Goal: Task Accomplishment & Management: Manage account settings

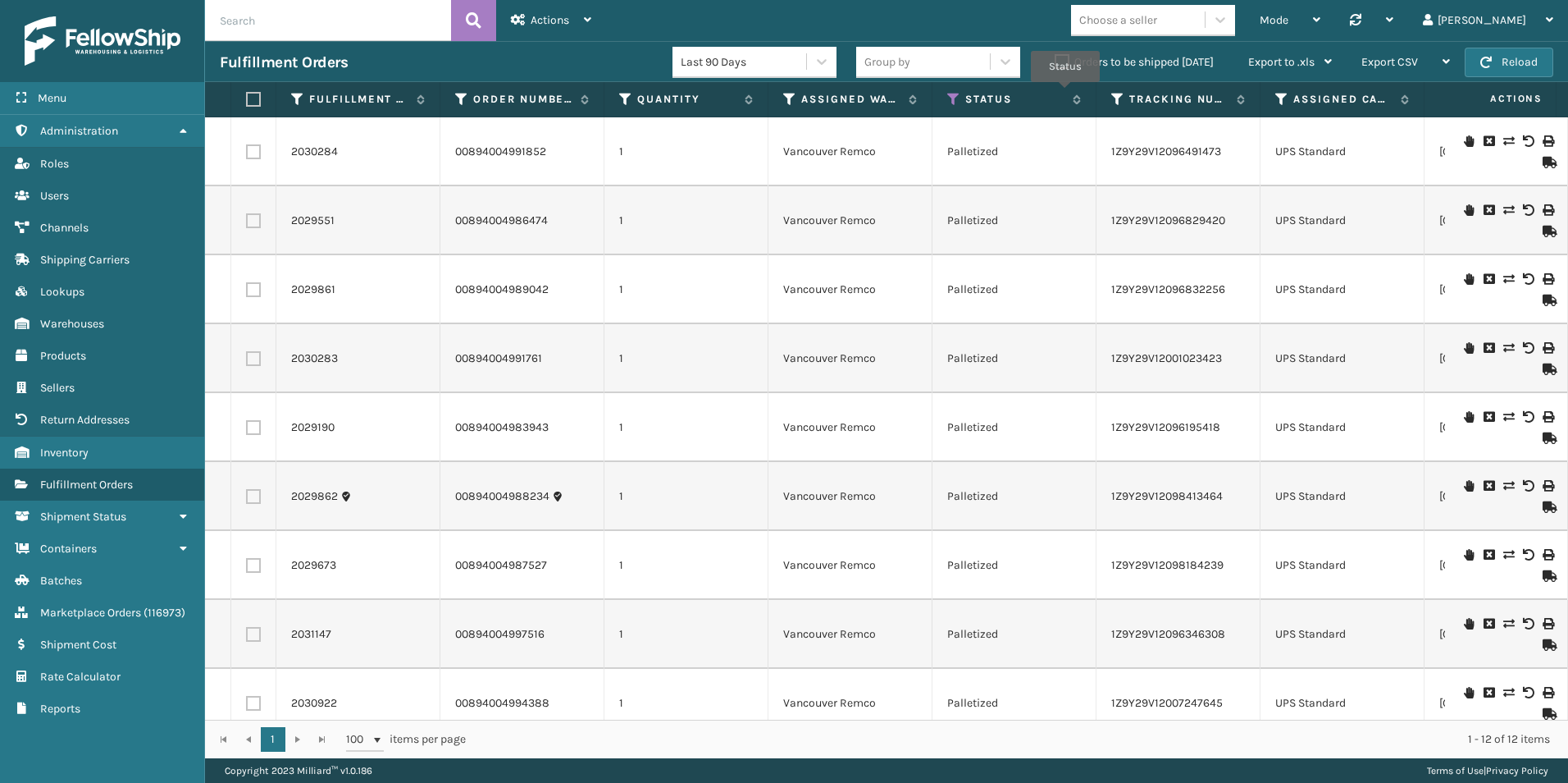
paste input "2005447"
type input "2005447"
click at [485, 17] on button at bounding box center [473, 20] width 45 height 41
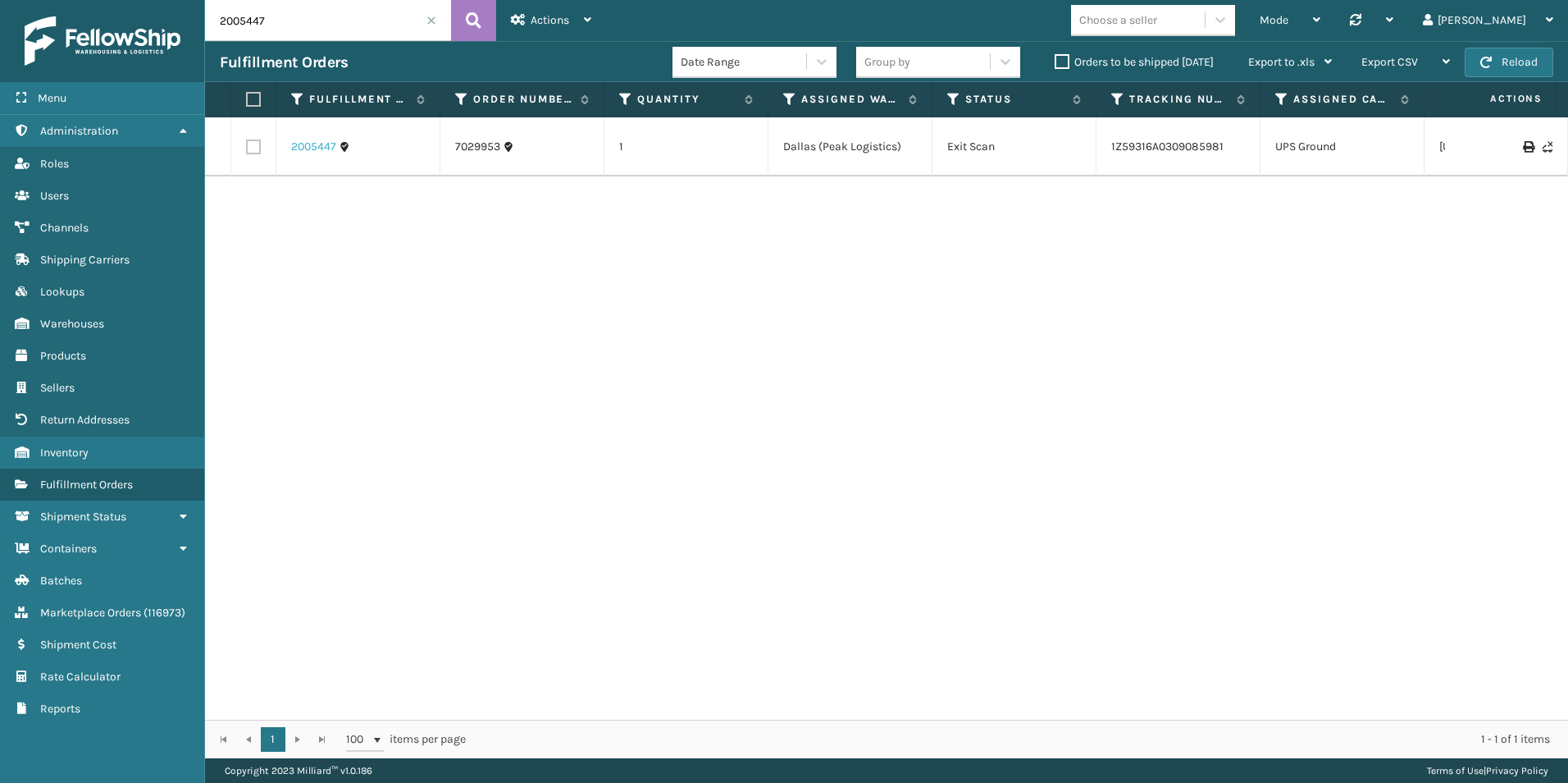
click at [321, 150] on link "2005447" at bounding box center [313, 147] width 45 height 17
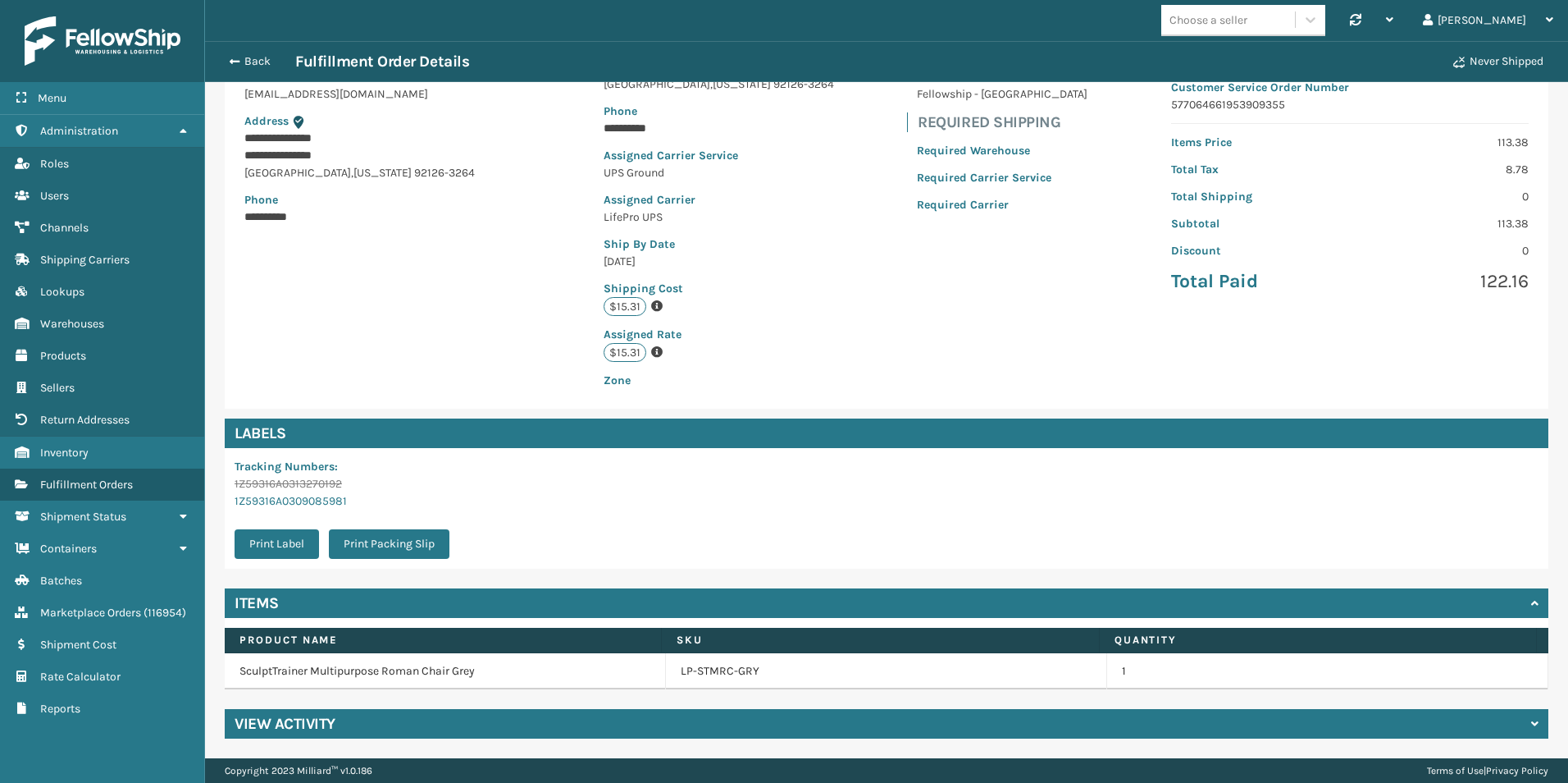
click at [302, 728] on h4 "View Activity" at bounding box center [285, 723] width 101 height 19
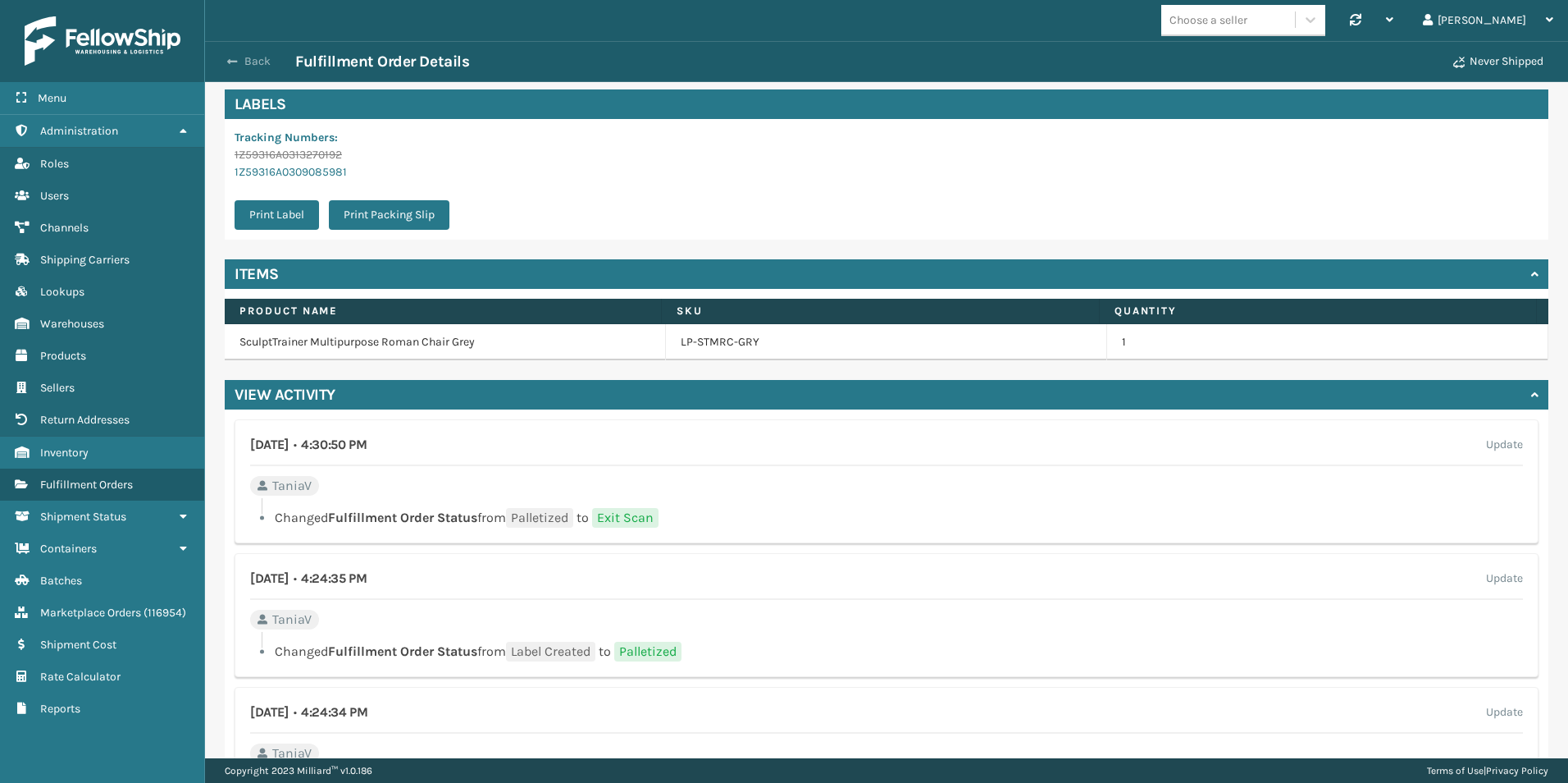
click at [238, 62] on button "Back" at bounding box center [257, 62] width 75 height 15
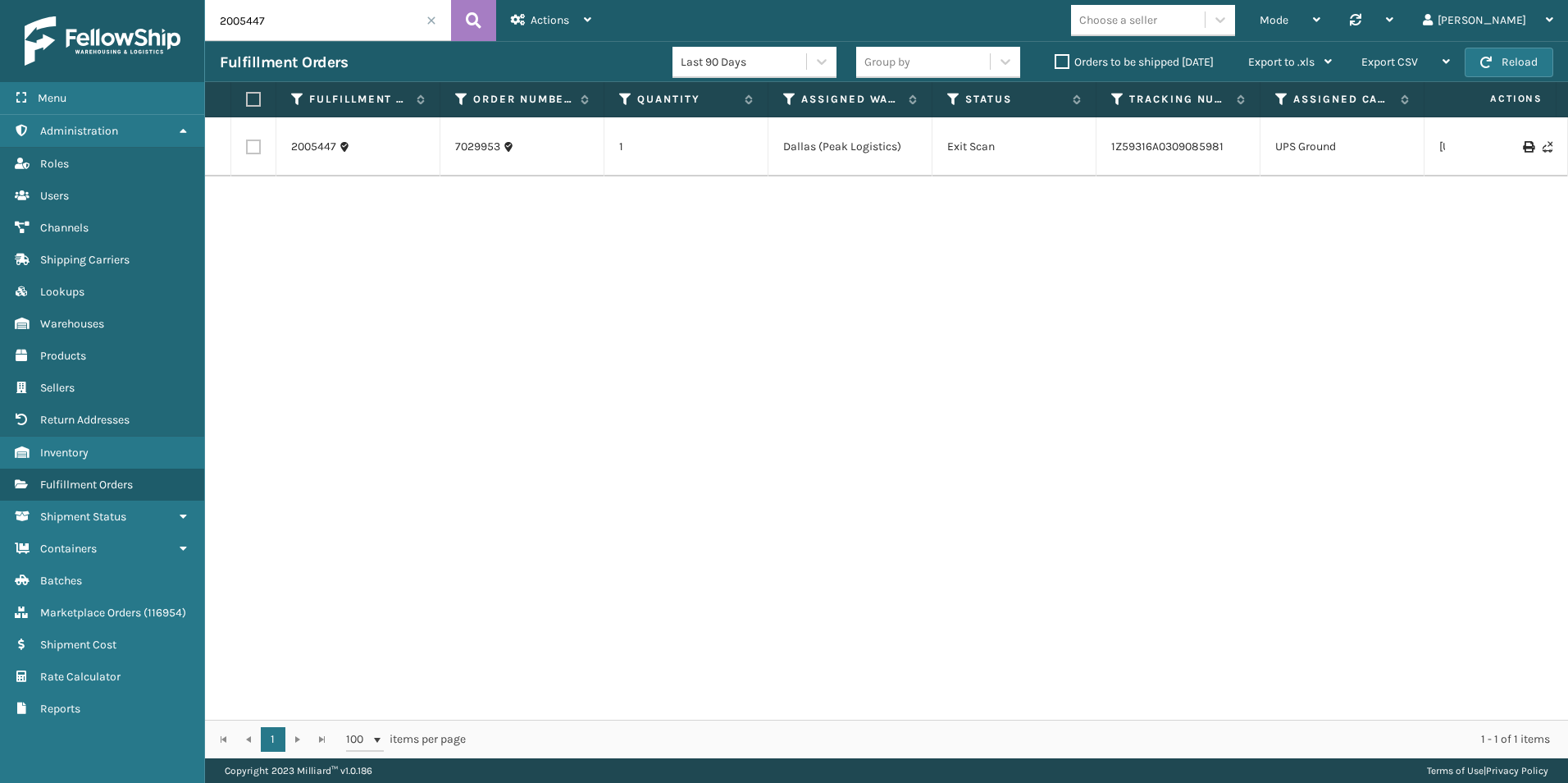
click at [1061, 58] on label "Orders to be shipped [DATE]" at bounding box center [1134, 62] width 159 height 14
click at [1055, 58] on input "Orders to be shipped [DATE]" at bounding box center [1055, 58] width 1 height 11
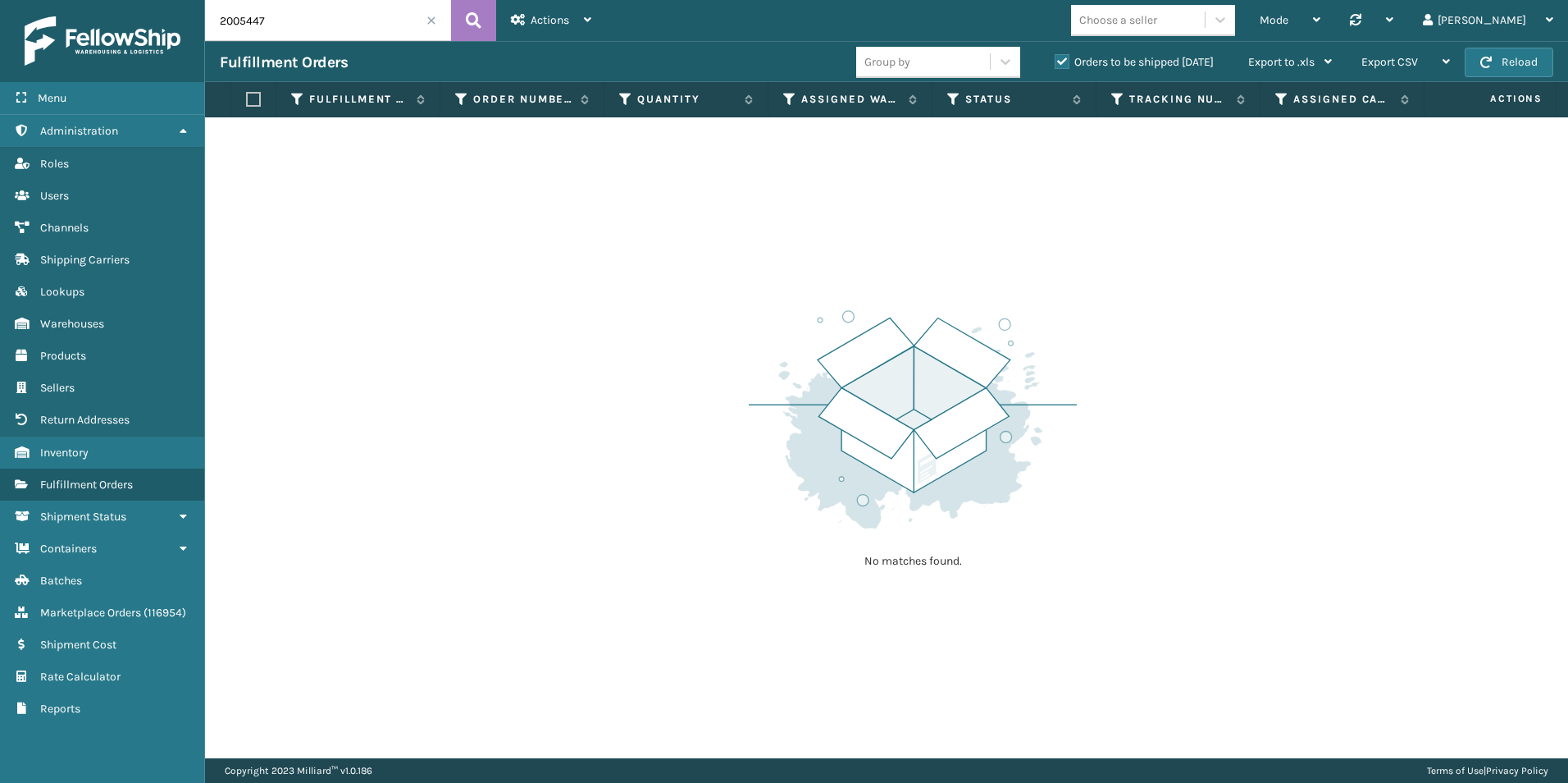
click at [432, 19] on span at bounding box center [431, 20] width 10 height 10
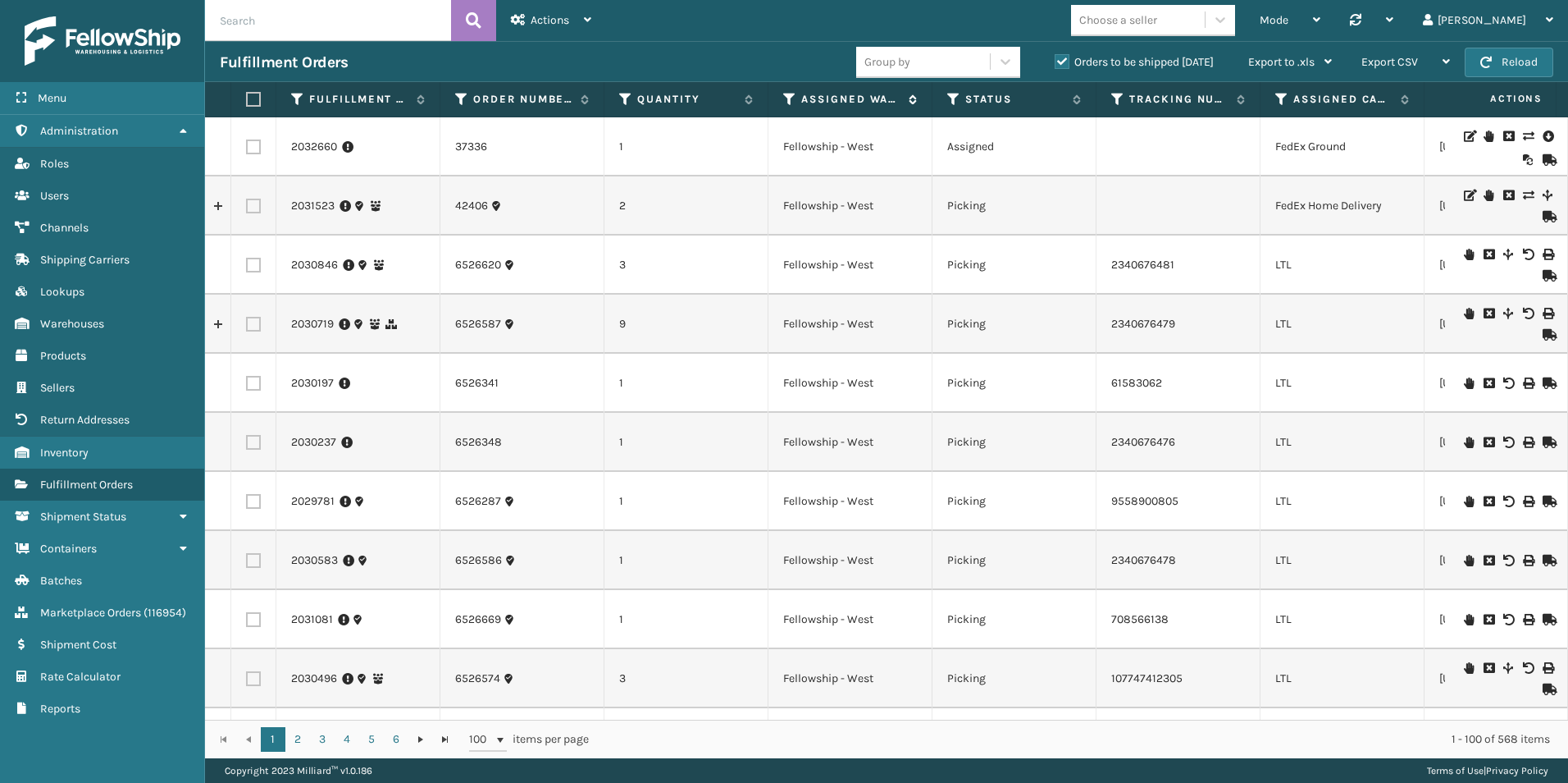
click at [792, 102] on icon at bounding box center [790, 99] width 13 height 15
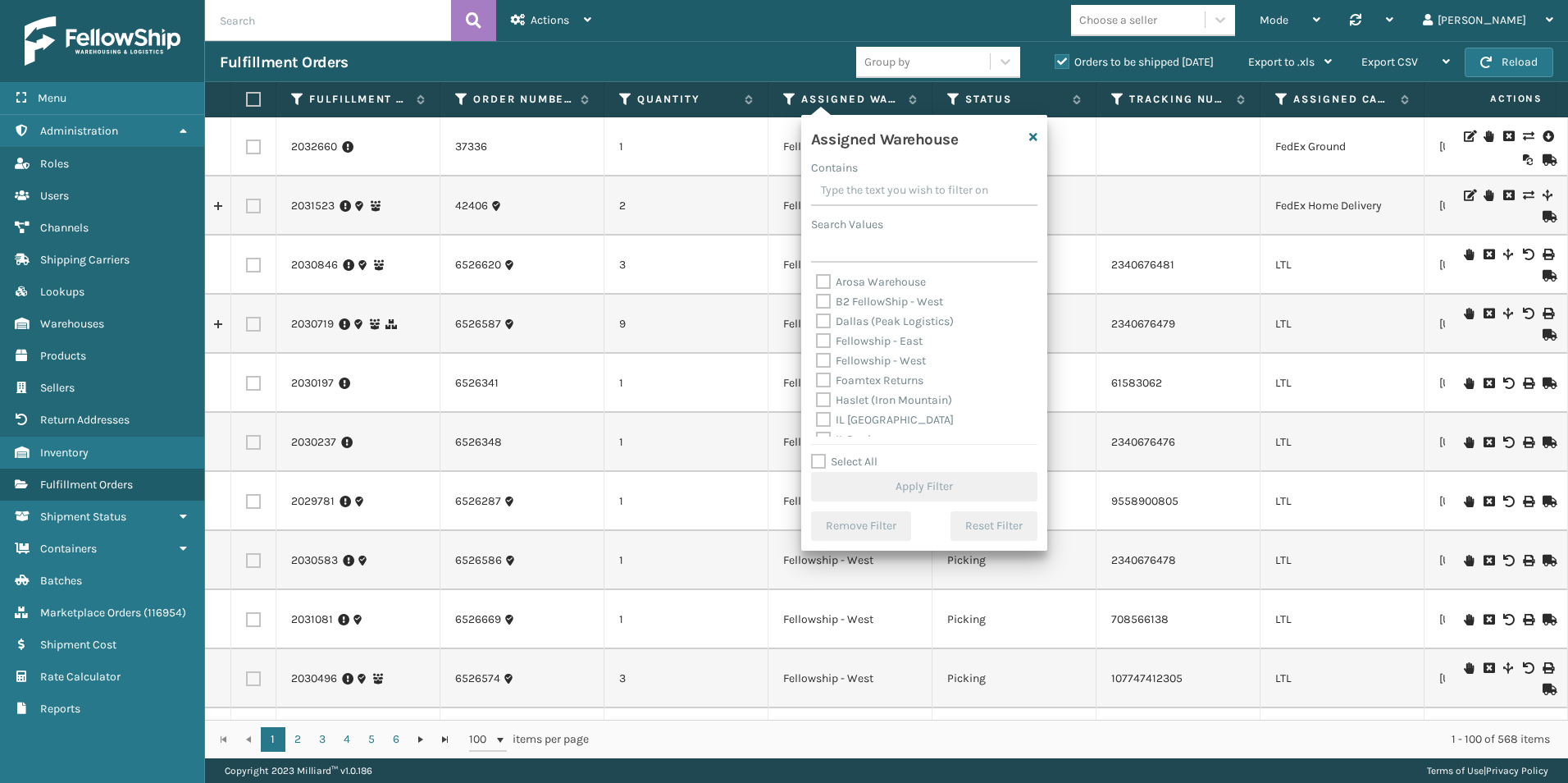
click at [820, 359] on label "Fellowship - West" at bounding box center [871, 360] width 110 height 14
click at [817, 359] on input "Fellowship - West" at bounding box center [816, 357] width 1 height 11
checkbox input "true"
click at [949, 483] on button "Apply Filter" at bounding box center [924, 486] width 226 height 29
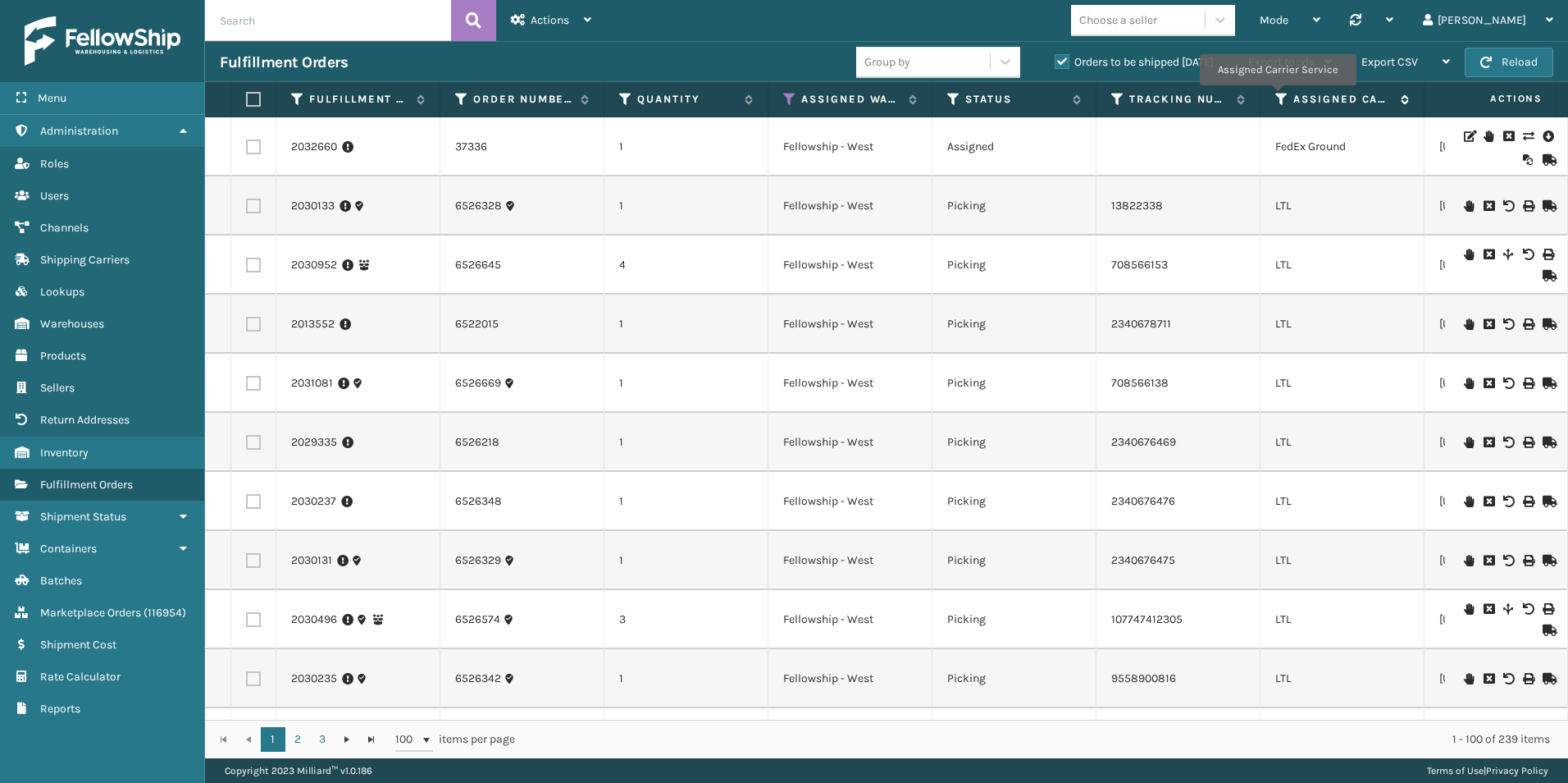
click at [1277, 96] on icon at bounding box center [1281, 99] width 13 height 15
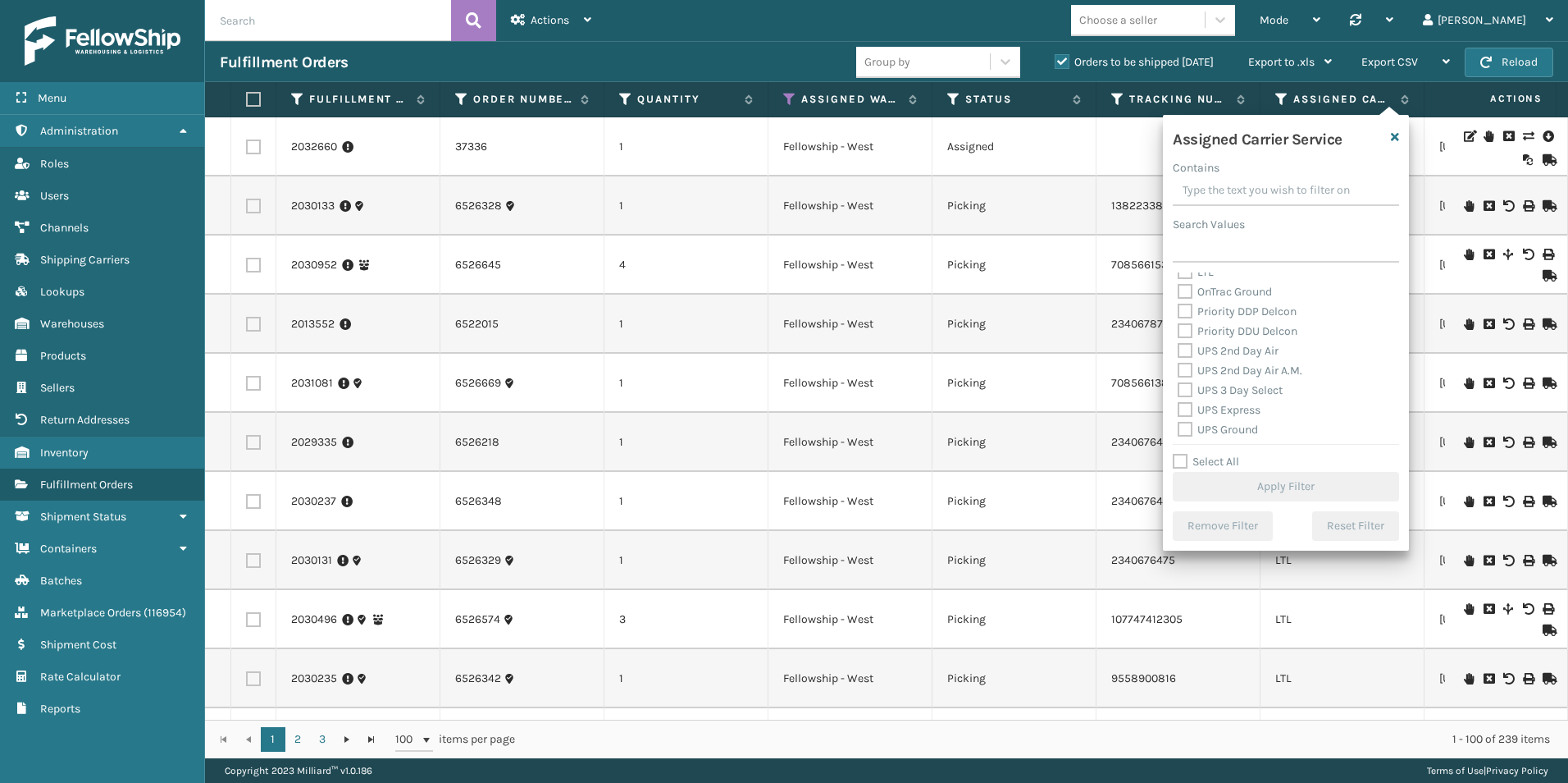
scroll to position [165, 0]
click at [1177, 459] on label "Select All" at bounding box center [1206, 461] width 66 height 14
click at [1177, 454] on input "Select All" at bounding box center [1296, 453] width 246 height 2
checkbox input "true"
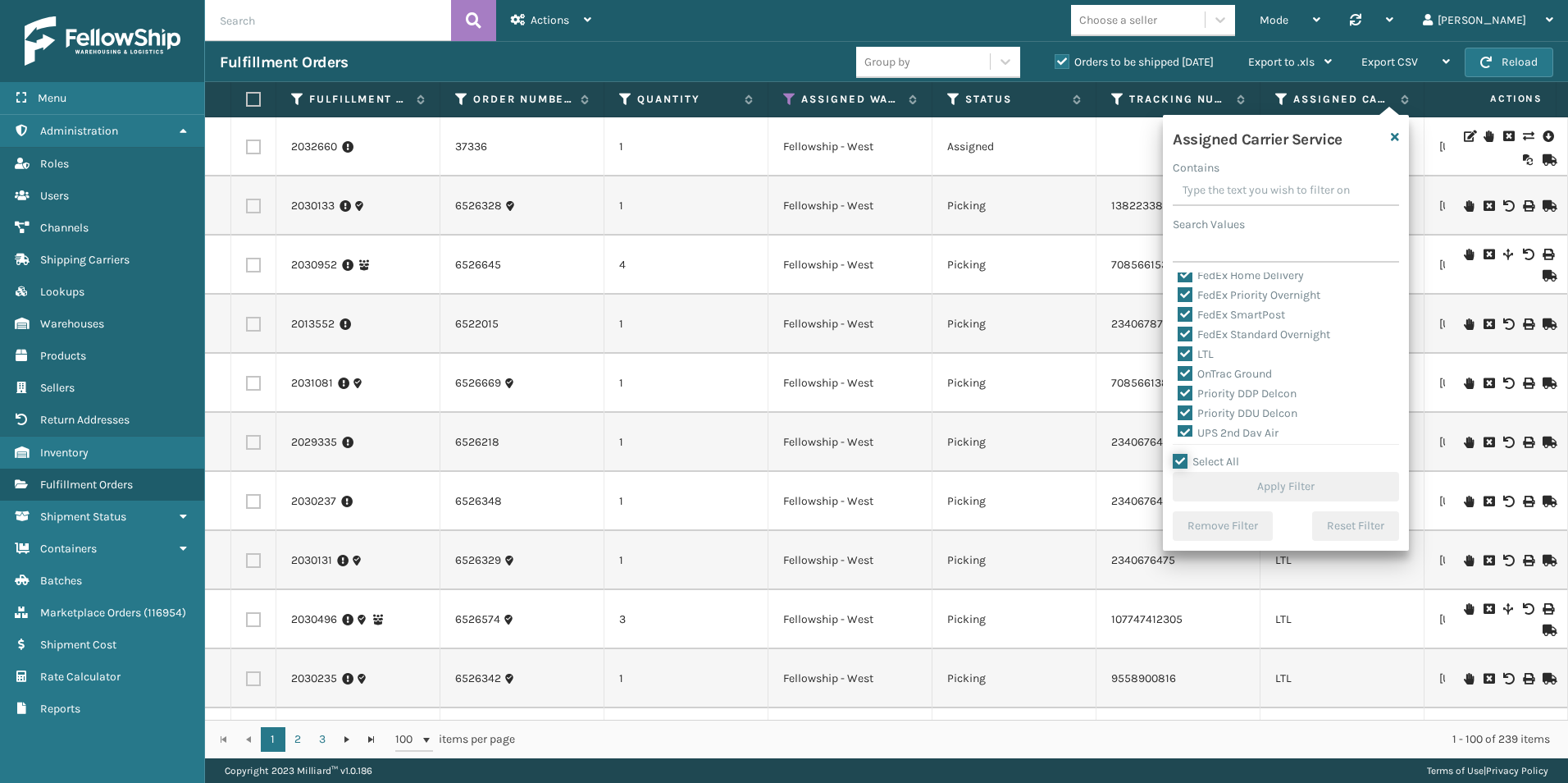
checkbox input "true"
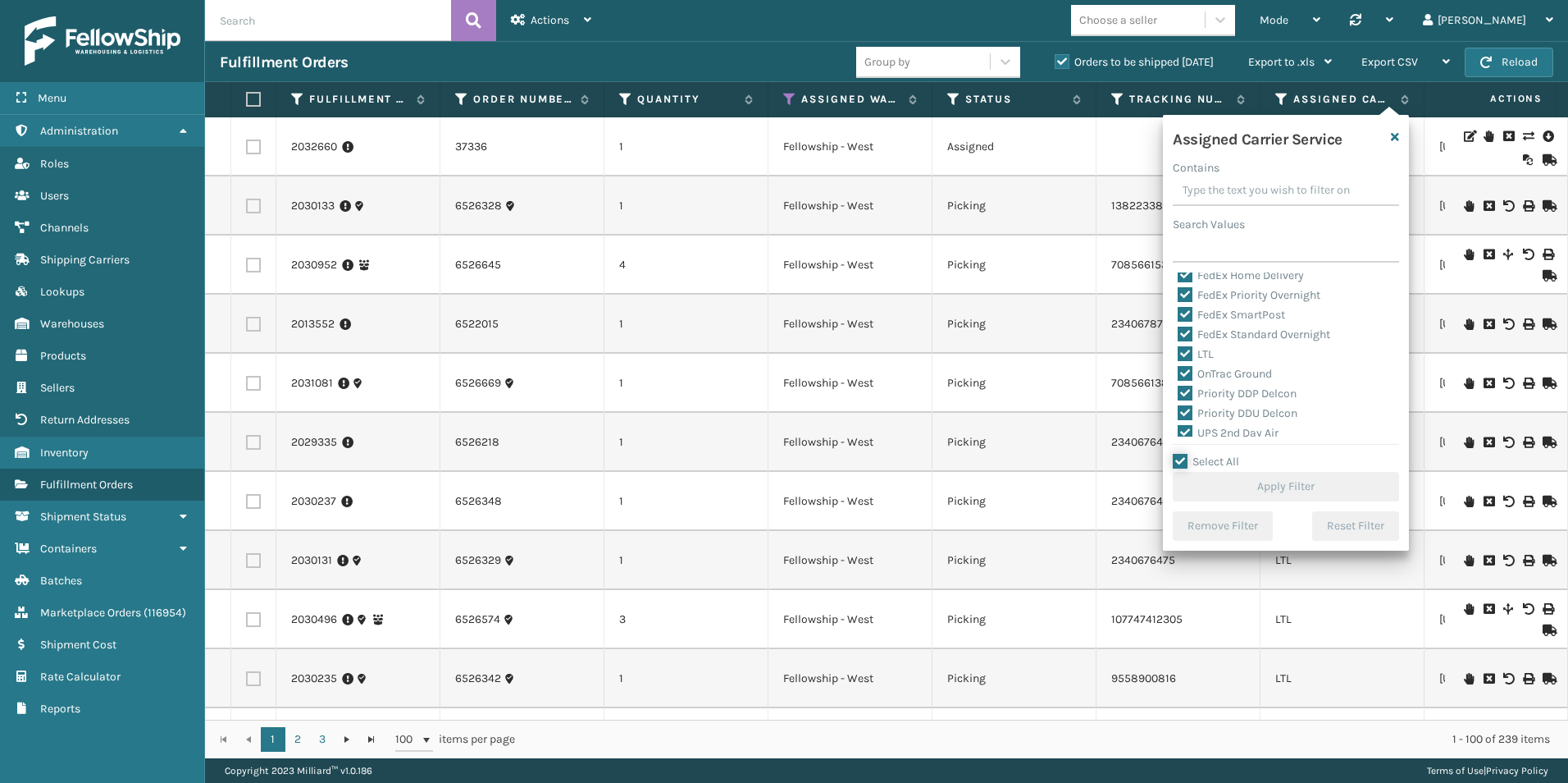
checkbox input "true"
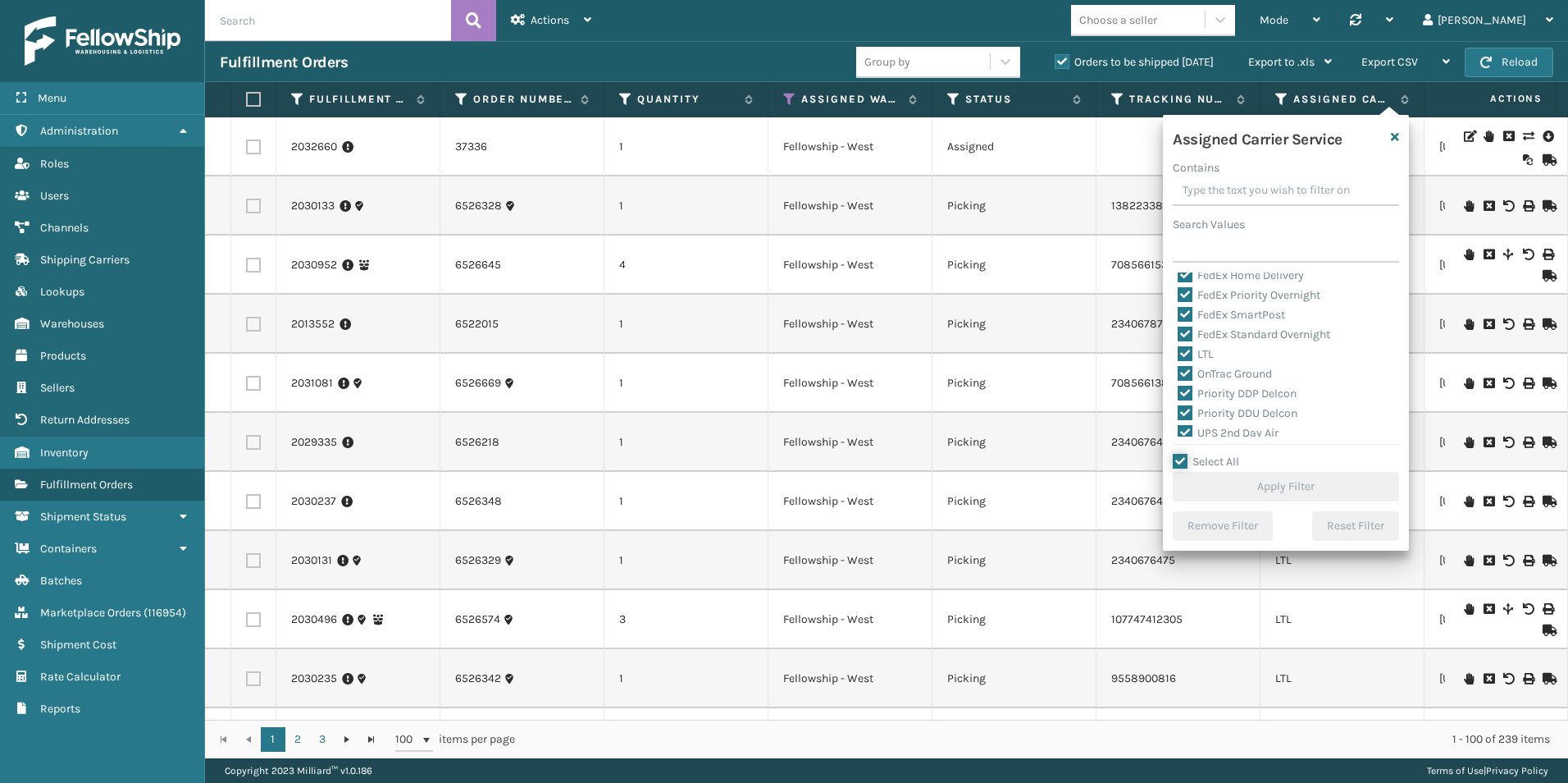
checkbox input "true"
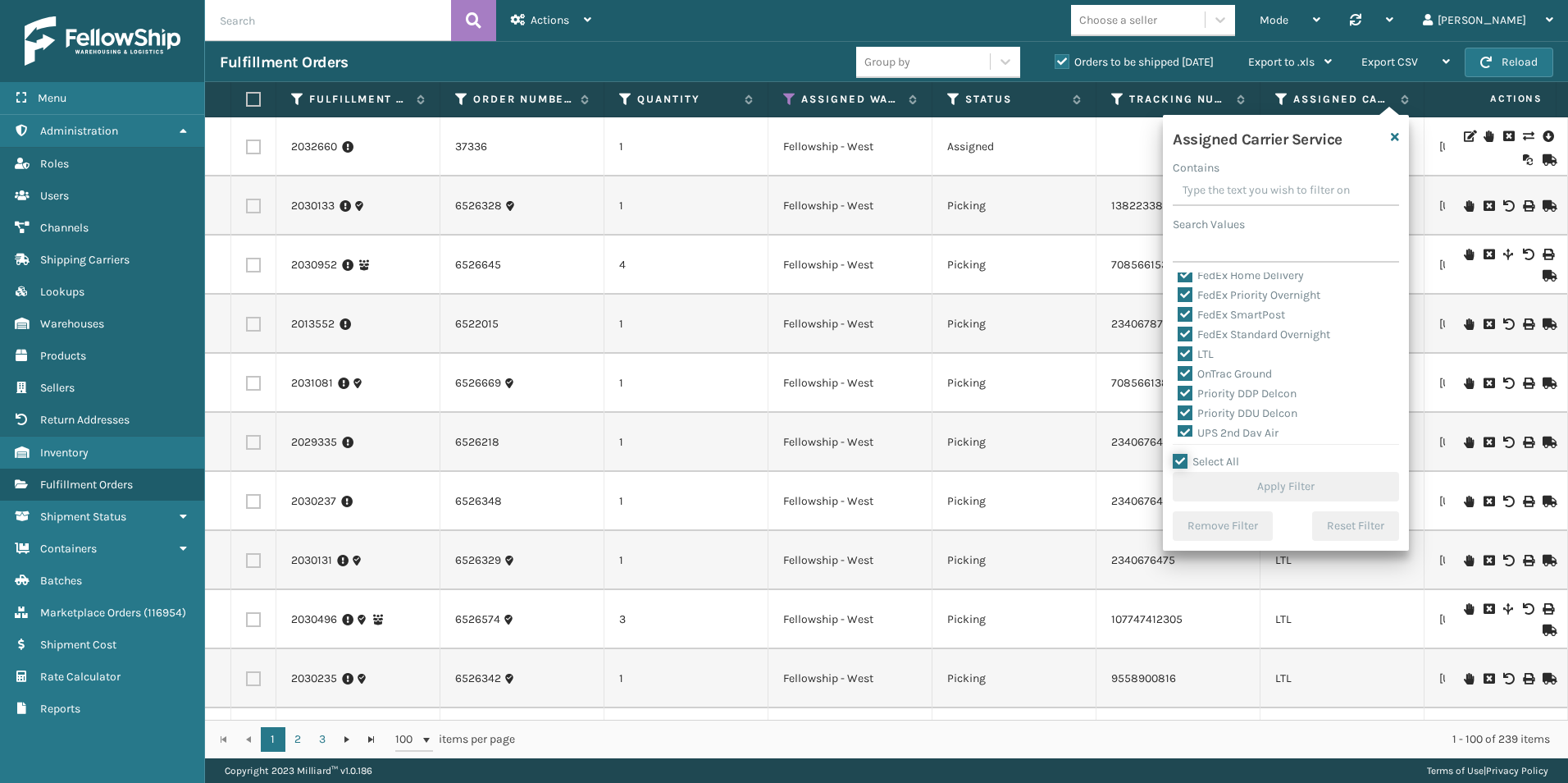
checkbox input "true"
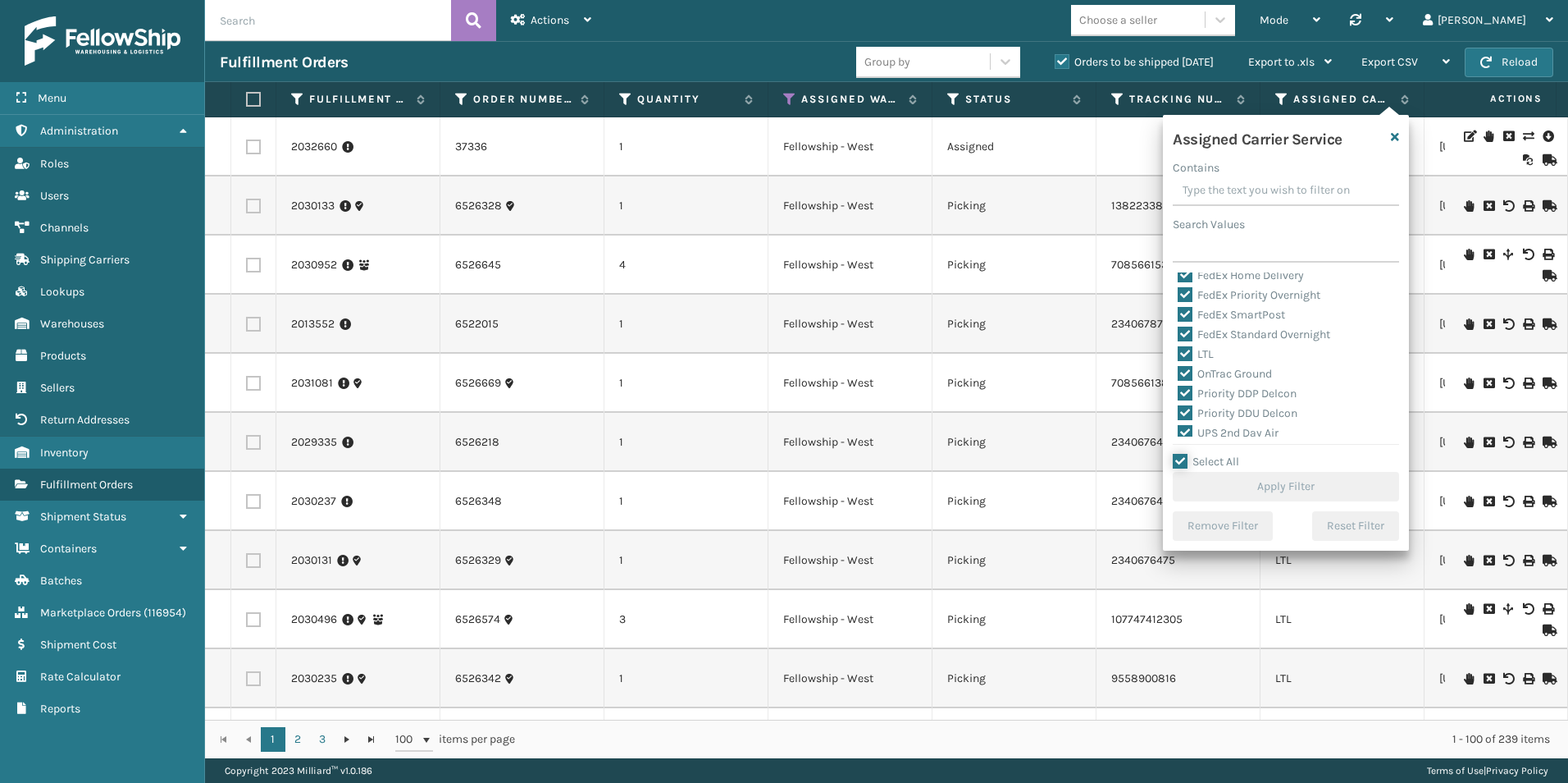
checkbox input "true"
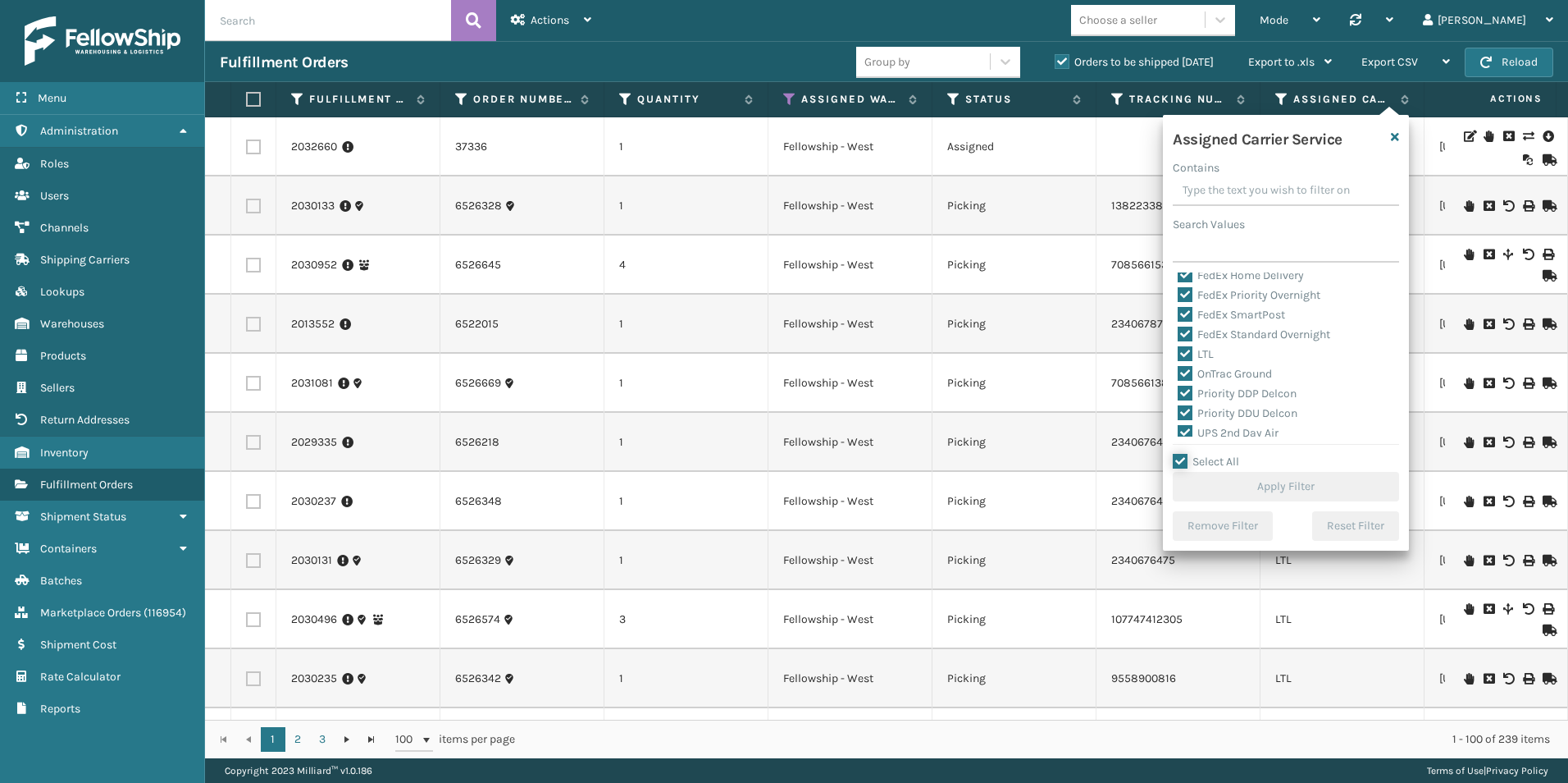
checkbox input "true"
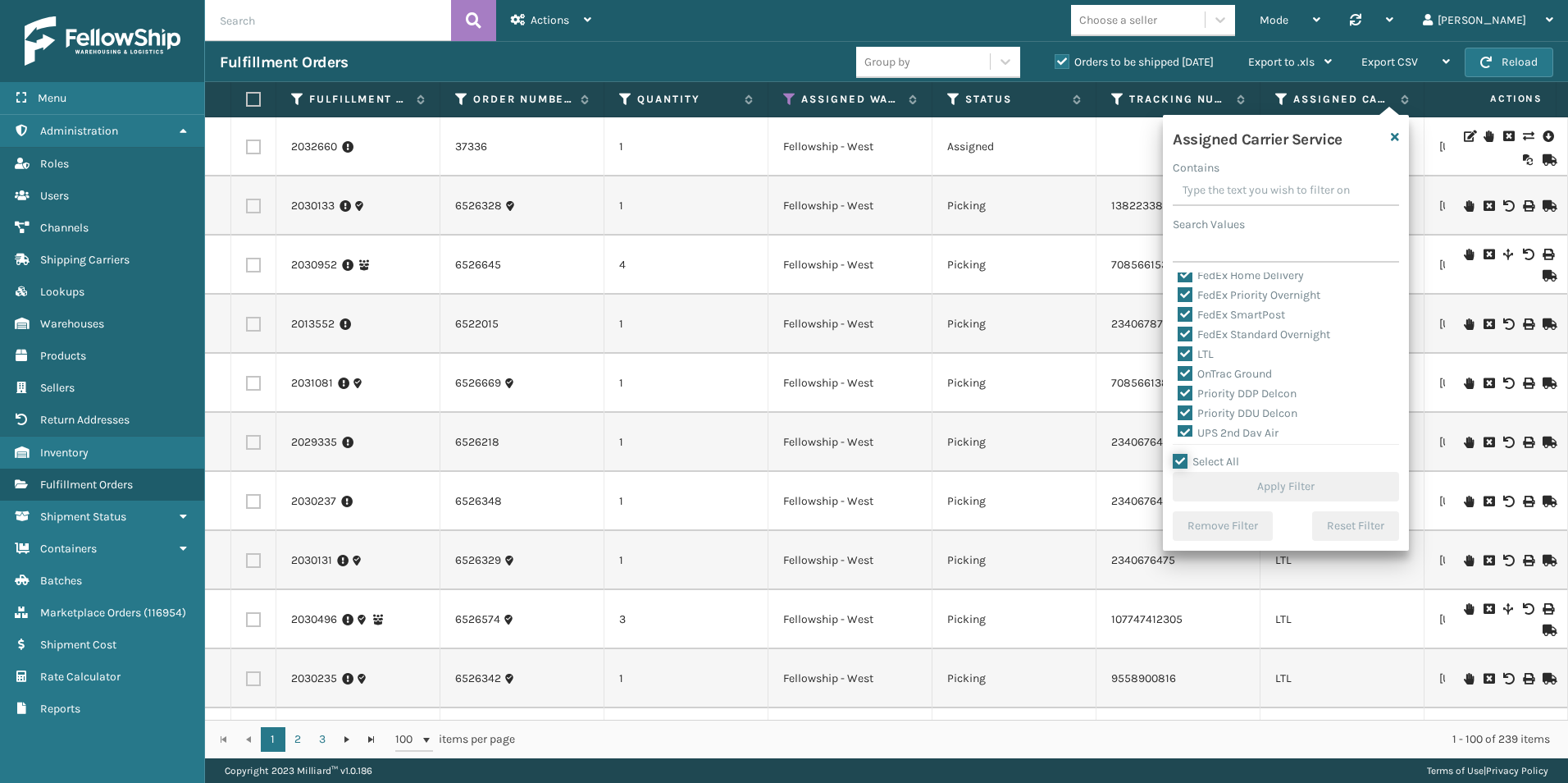
checkbox input "true"
click at [1187, 353] on label "LTL" at bounding box center [1195, 354] width 36 height 14
click at [1179, 353] on input "LTL" at bounding box center [1178, 350] width 1 height 11
checkbox input "false"
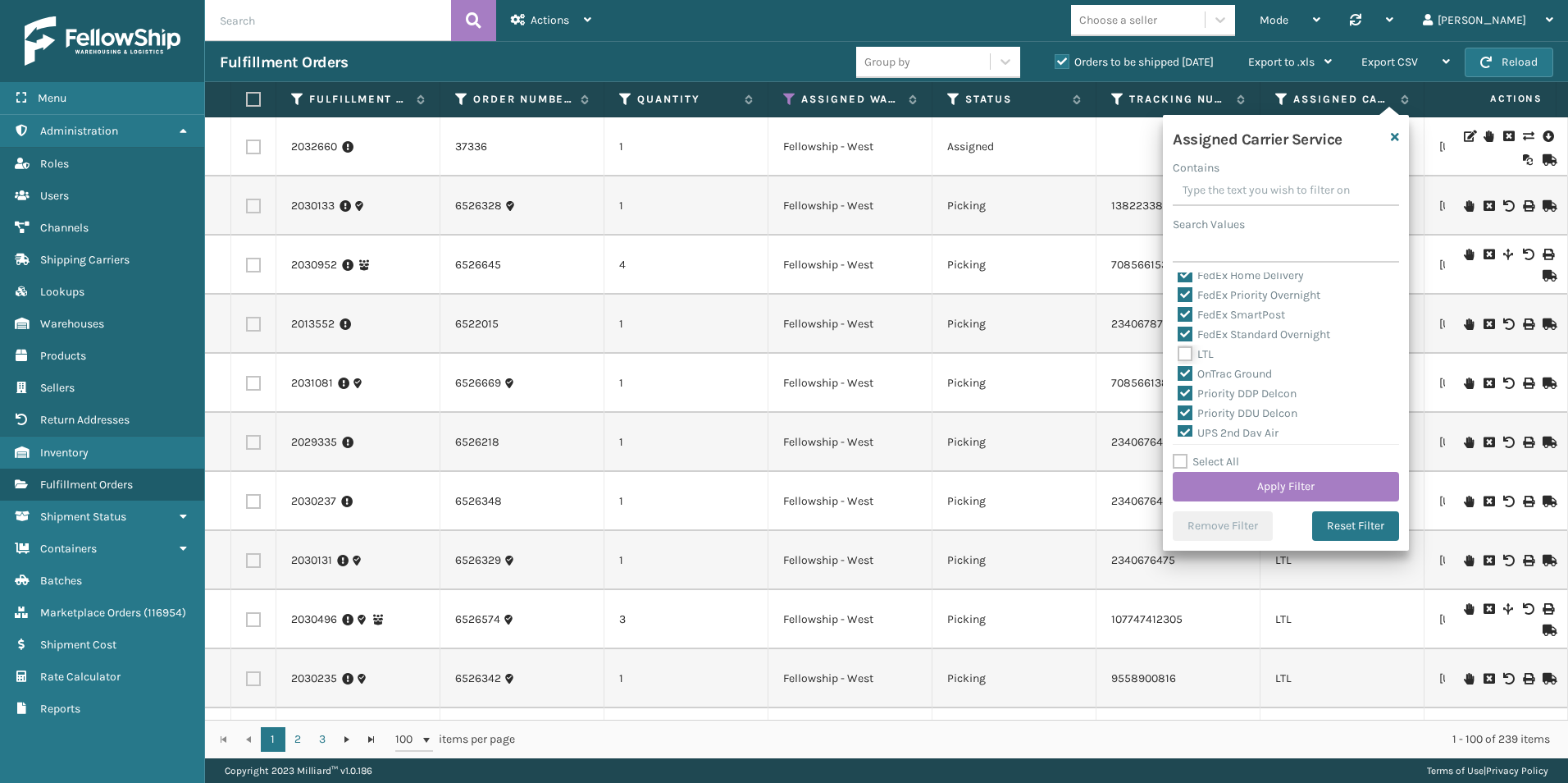
checkbox input "false"
click at [1290, 486] on button "Apply Filter" at bounding box center [1286, 486] width 226 height 29
